Goal: Task Accomplishment & Management: Use online tool/utility

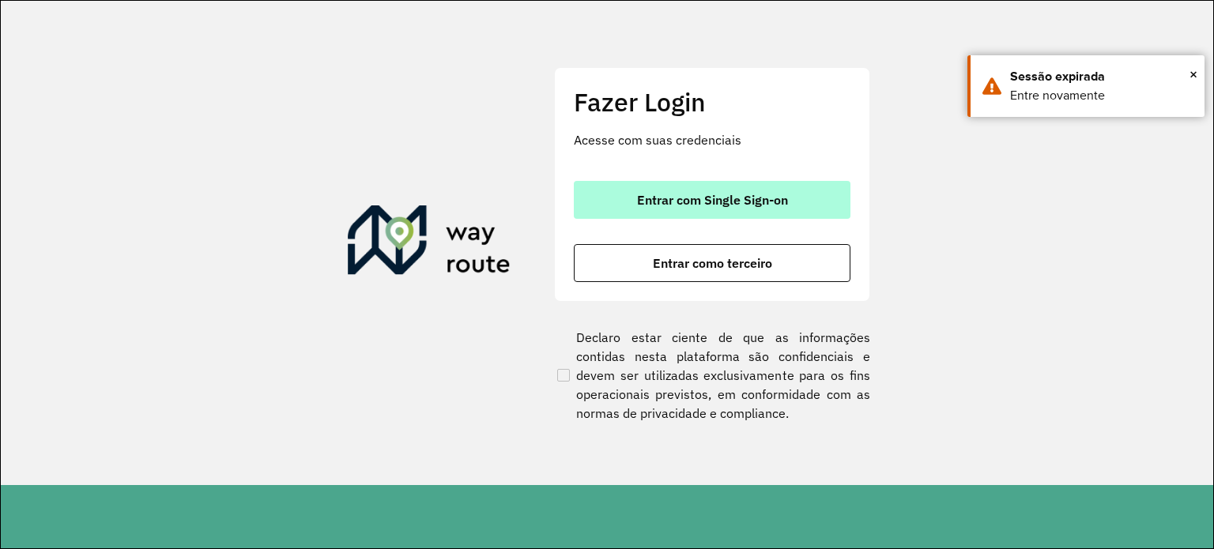
drag, startPoint x: 647, startPoint y: 172, endPoint x: 649, endPoint y: 202, distance: 29.3
click at [645, 179] on div "Fazer Login Acesse com suas credenciais Entrar com Single Sign-on Entrar como t…" at bounding box center [712, 184] width 316 height 234
click at [651, 202] on span "Entrar com Single Sign-on" at bounding box center [712, 200] width 151 height 13
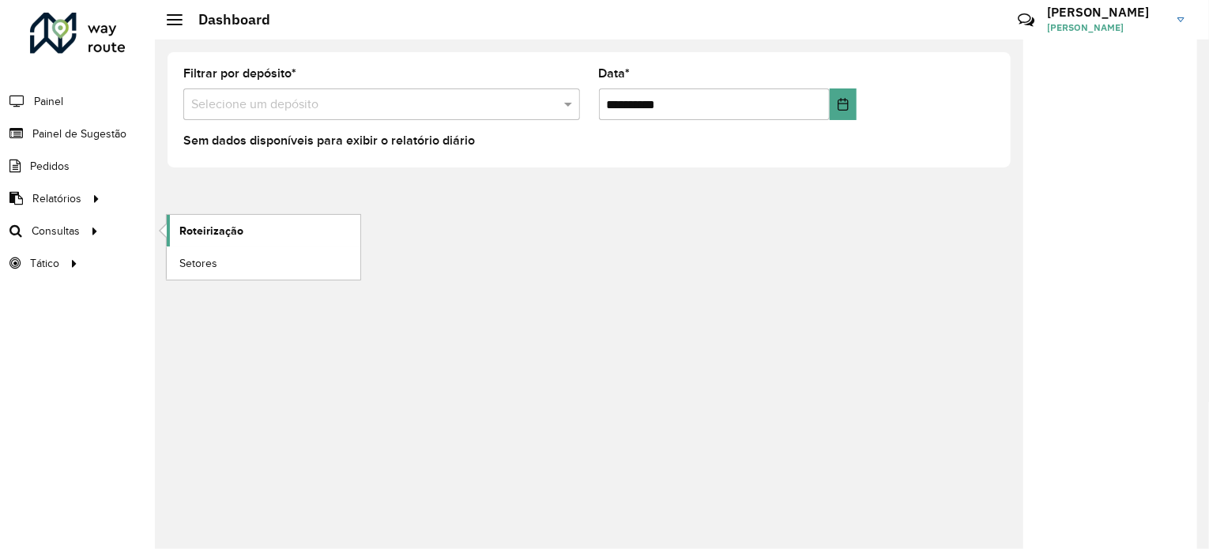
click at [202, 230] on span "Roteirização" at bounding box center [211, 231] width 64 height 17
click at [106, 133] on span "Painel de Sugestão" at bounding box center [81, 134] width 99 height 17
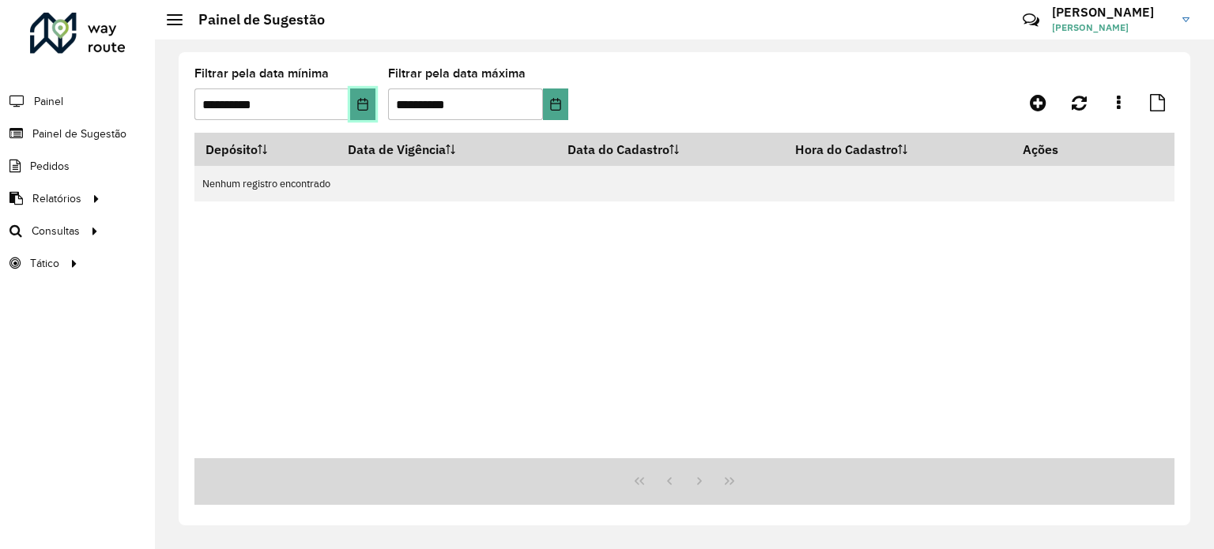
click at [368, 108] on icon "Choose Date" at bounding box center [362, 104] width 13 height 13
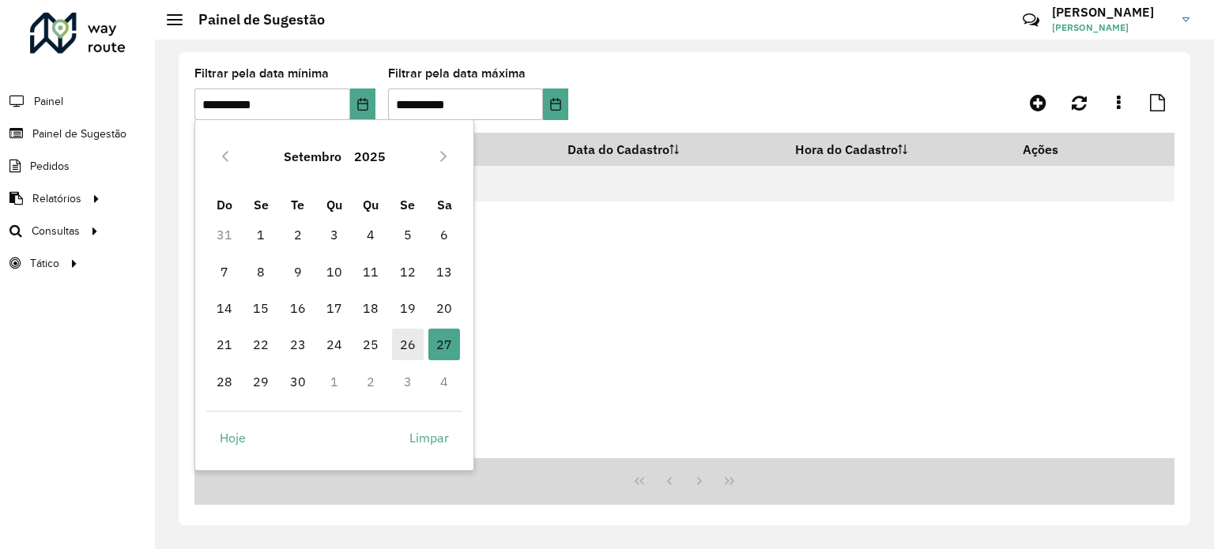
click at [405, 348] on span "26" at bounding box center [408, 345] width 32 height 32
type input "**********"
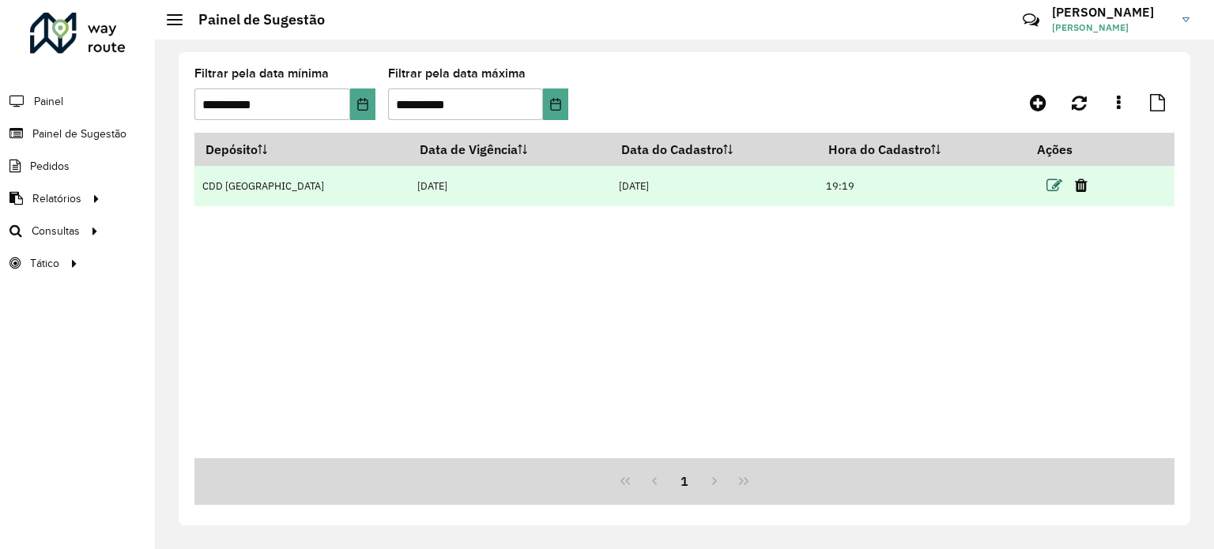
click at [1047, 183] on icon at bounding box center [1055, 186] width 16 height 16
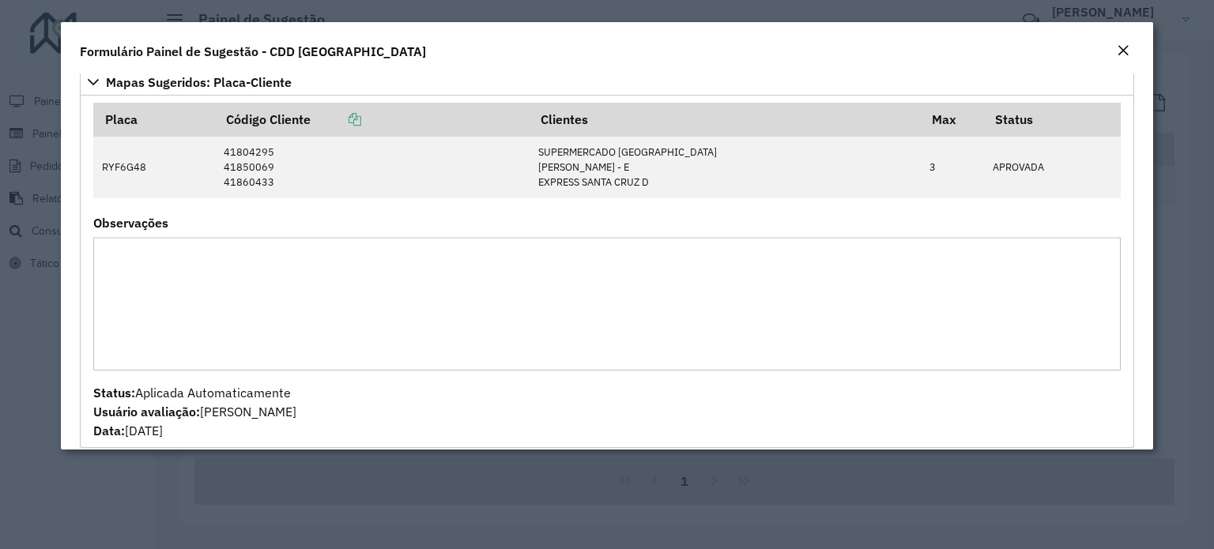
scroll to position [869, 0]
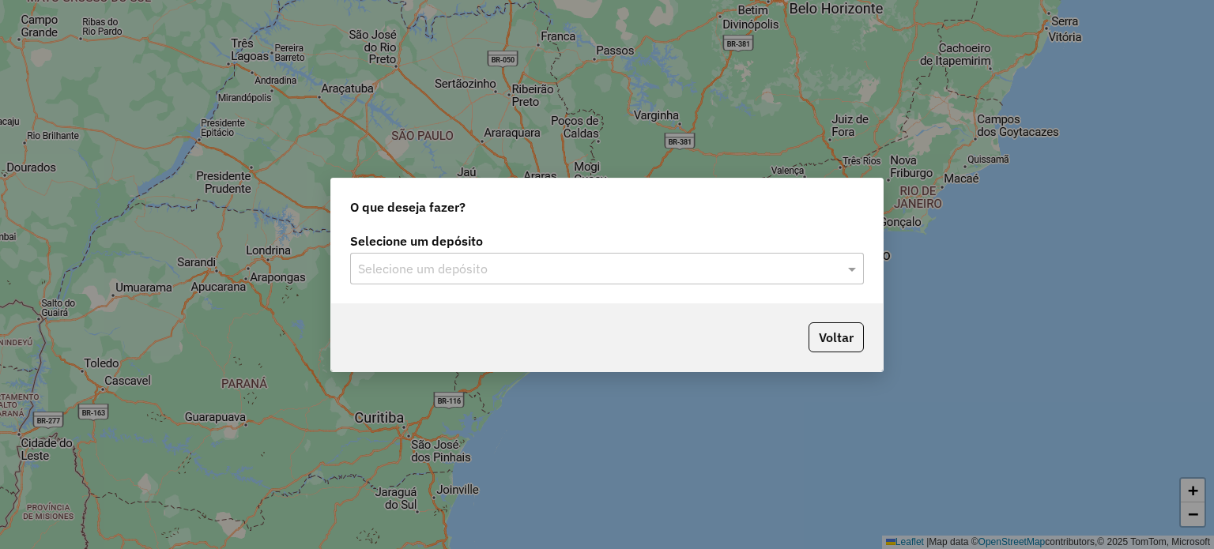
click at [487, 270] on input "text" at bounding box center [591, 269] width 466 height 19
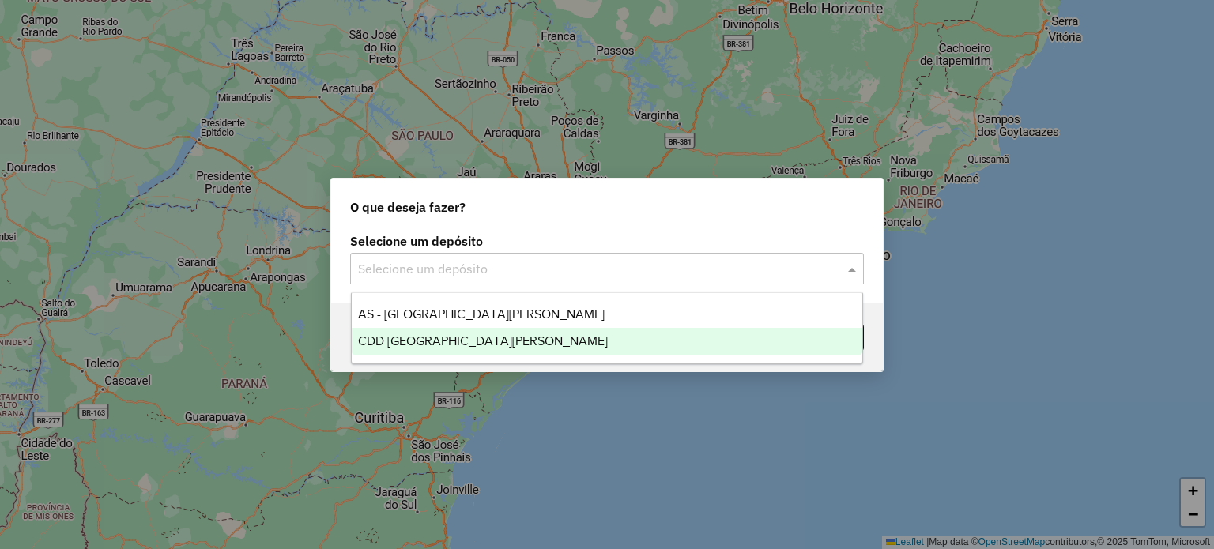
click at [439, 338] on span "CDD [GEOGRAPHIC_DATA]" at bounding box center [483, 340] width 250 height 13
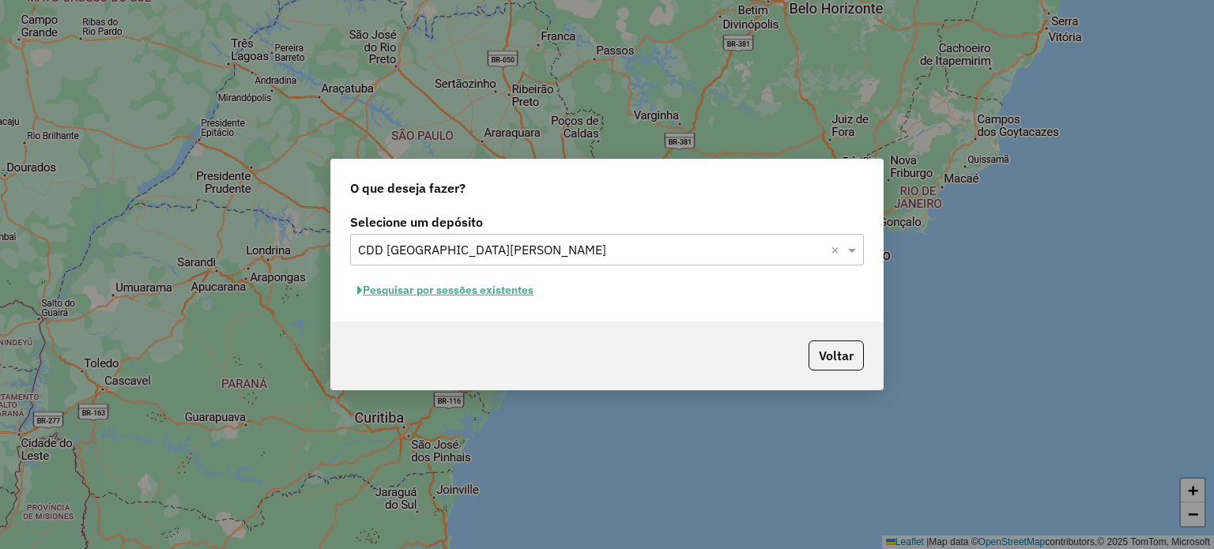
click at [490, 294] on button "Pesquisar por sessões existentes" at bounding box center [445, 290] width 190 height 25
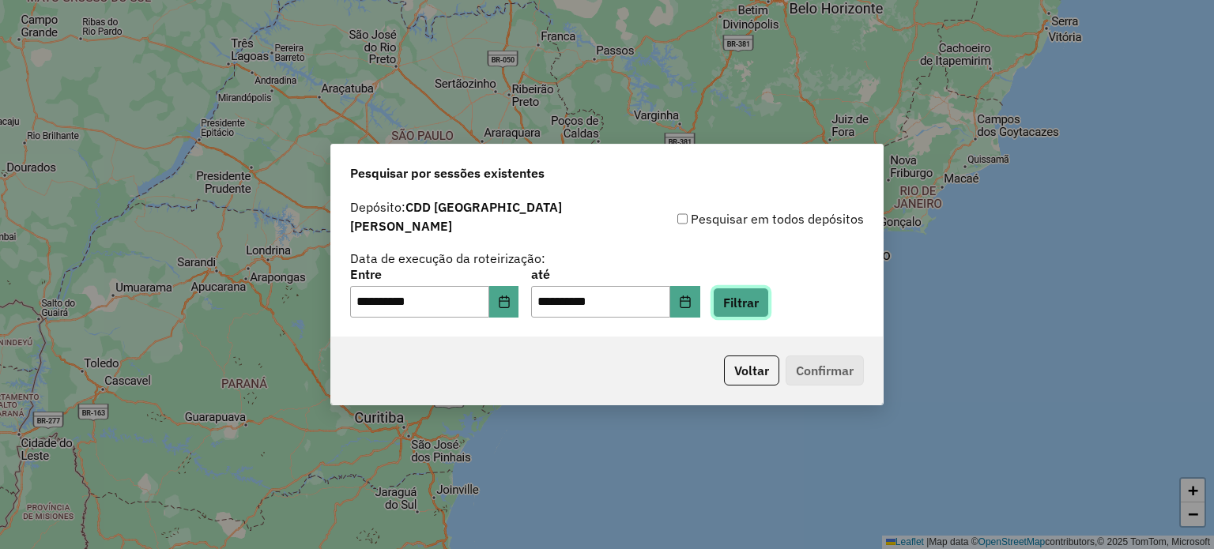
click at [742, 300] on button "Filtrar" at bounding box center [741, 303] width 56 height 30
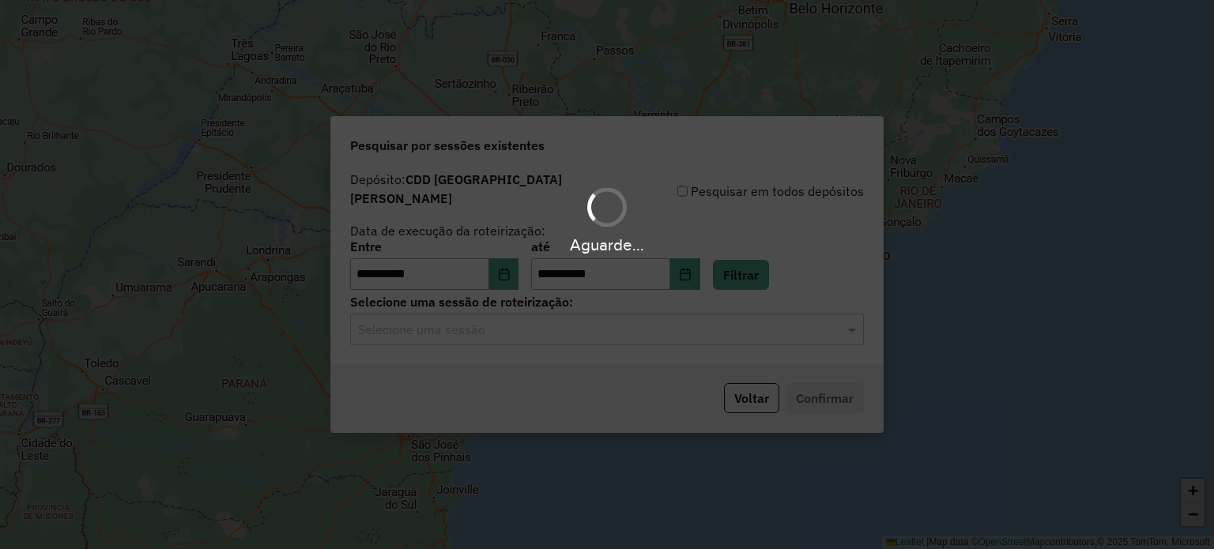
click at [537, 326] on hb-app "**********" at bounding box center [607, 274] width 1214 height 549
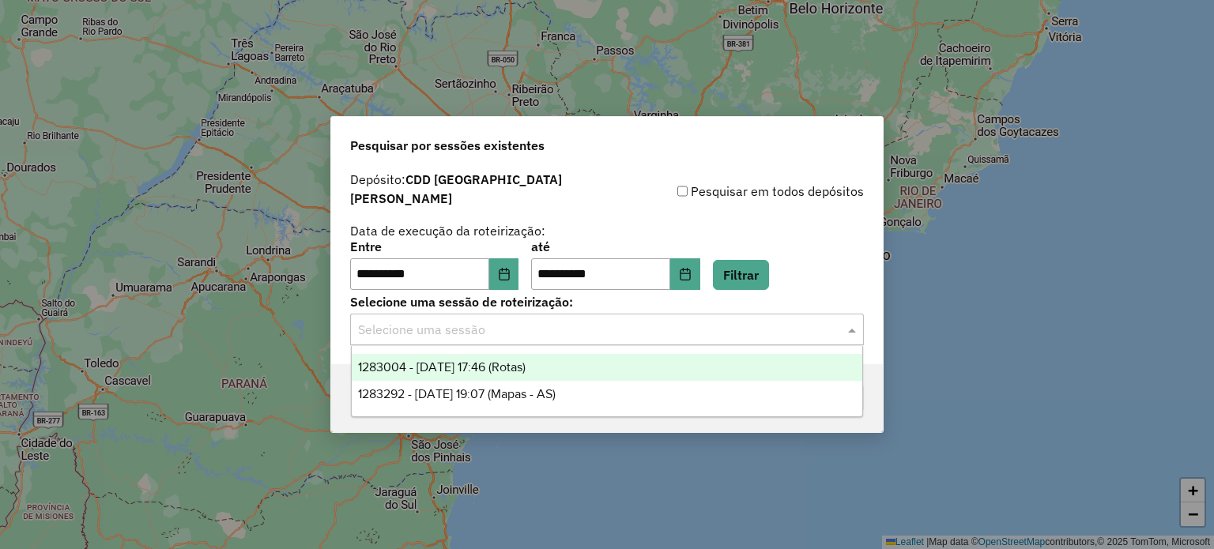
click at [522, 328] on input "text" at bounding box center [591, 330] width 466 height 19
click at [512, 371] on span "1283004 - 26/09/2025 17:46 (Rotas)" at bounding box center [442, 366] width 168 height 13
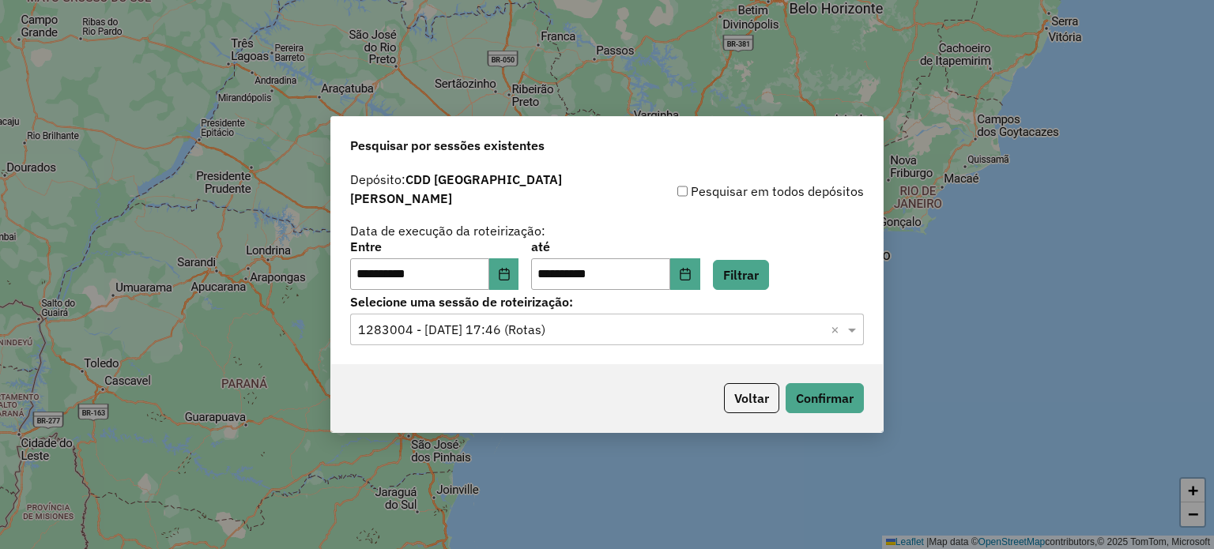
click at [783, 387] on p-footer "Voltar Confirmar" at bounding box center [791, 398] width 146 height 30
click at [809, 387] on button "Confirmar" at bounding box center [825, 398] width 78 height 30
